Goal: Find specific page/section

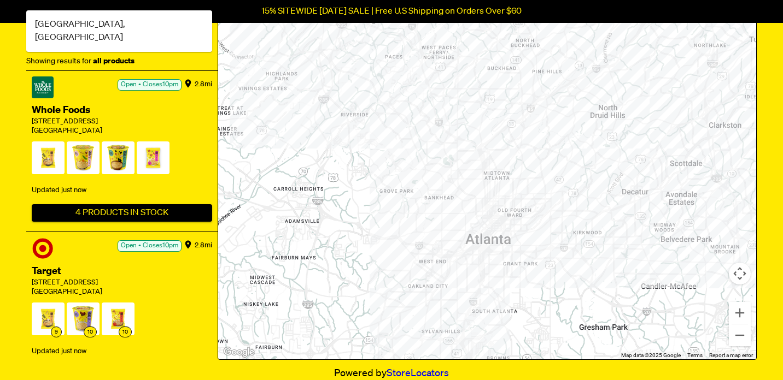
scroll to position [251, 0]
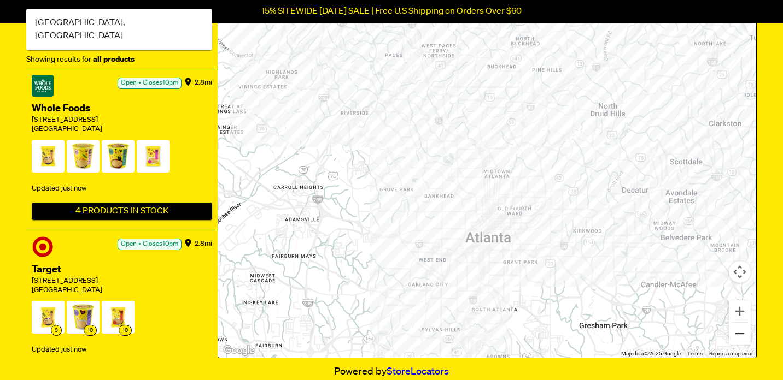
type input "30318"
click at [740, 335] on button "Zoom out" at bounding box center [740, 334] width 22 height 22
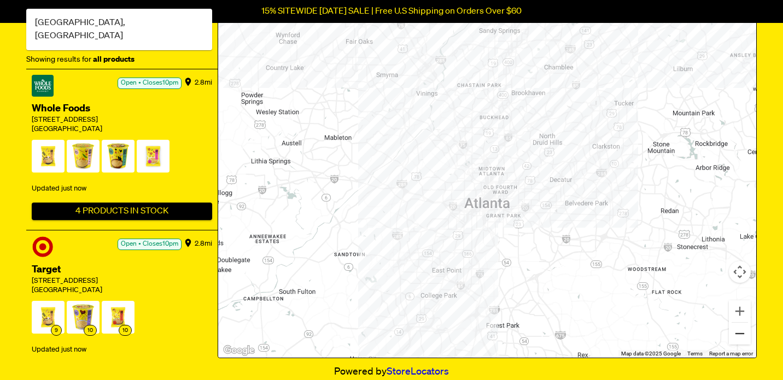
click at [740, 335] on button "Zoom out" at bounding box center [740, 334] width 22 height 22
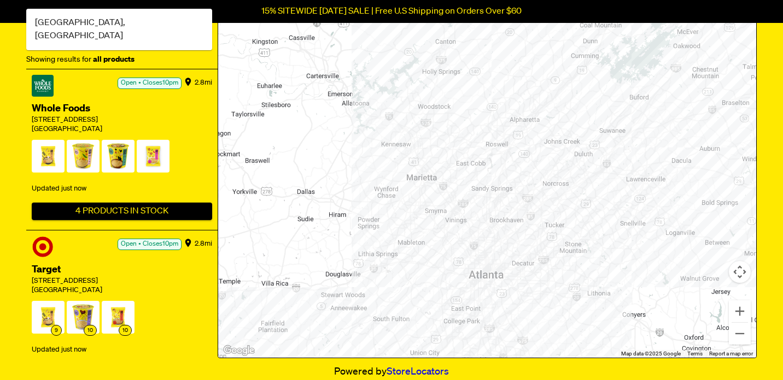
drag, startPoint x: 412, startPoint y: 125, endPoint x: 412, endPoint y: 221, distance: 95.7
click at [412, 221] on div at bounding box center [487, 168] width 538 height 379
click at [740, 312] on button "Zoom in" at bounding box center [740, 312] width 22 height 22
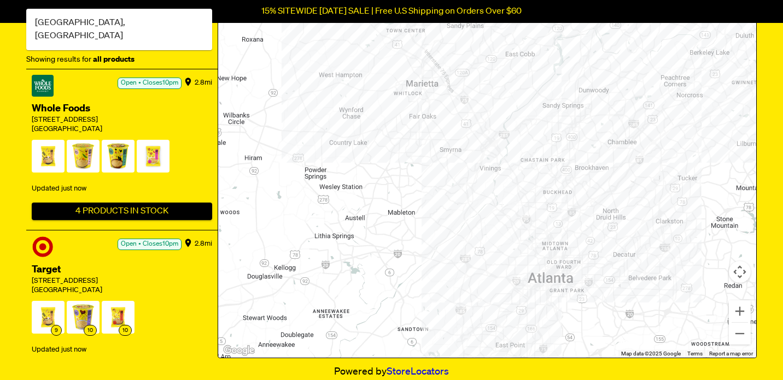
drag, startPoint x: 424, startPoint y: 218, endPoint x: 487, endPoint y: 112, distance: 124.0
click at [488, 111] on div at bounding box center [487, 168] width 538 height 379
click at [740, 314] on button "Zoom in" at bounding box center [740, 312] width 22 height 22
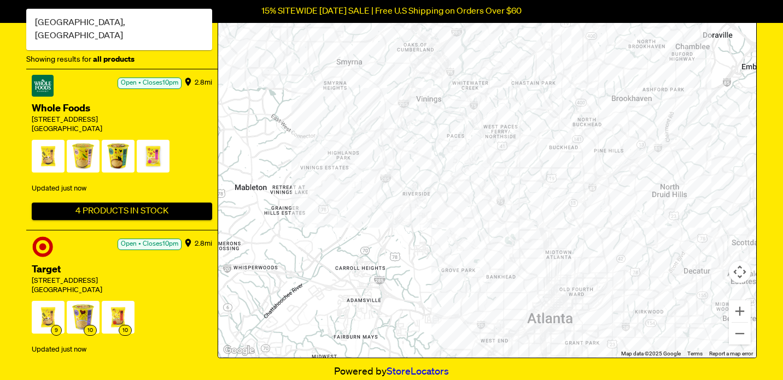
drag, startPoint x: 509, startPoint y: 218, endPoint x: 448, endPoint y: 146, distance: 94.6
click at [447, 146] on div at bounding box center [487, 168] width 538 height 379
click at [371, 144] on div at bounding box center [487, 168] width 538 height 379
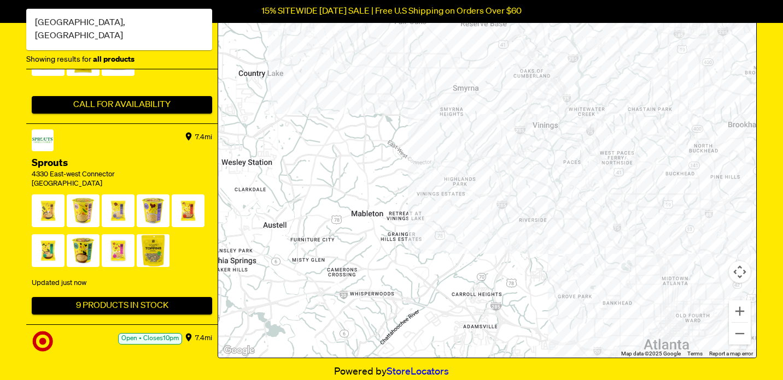
scroll to position [2076, 0]
